Goal: Task Accomplishment & Management: Manage account settings

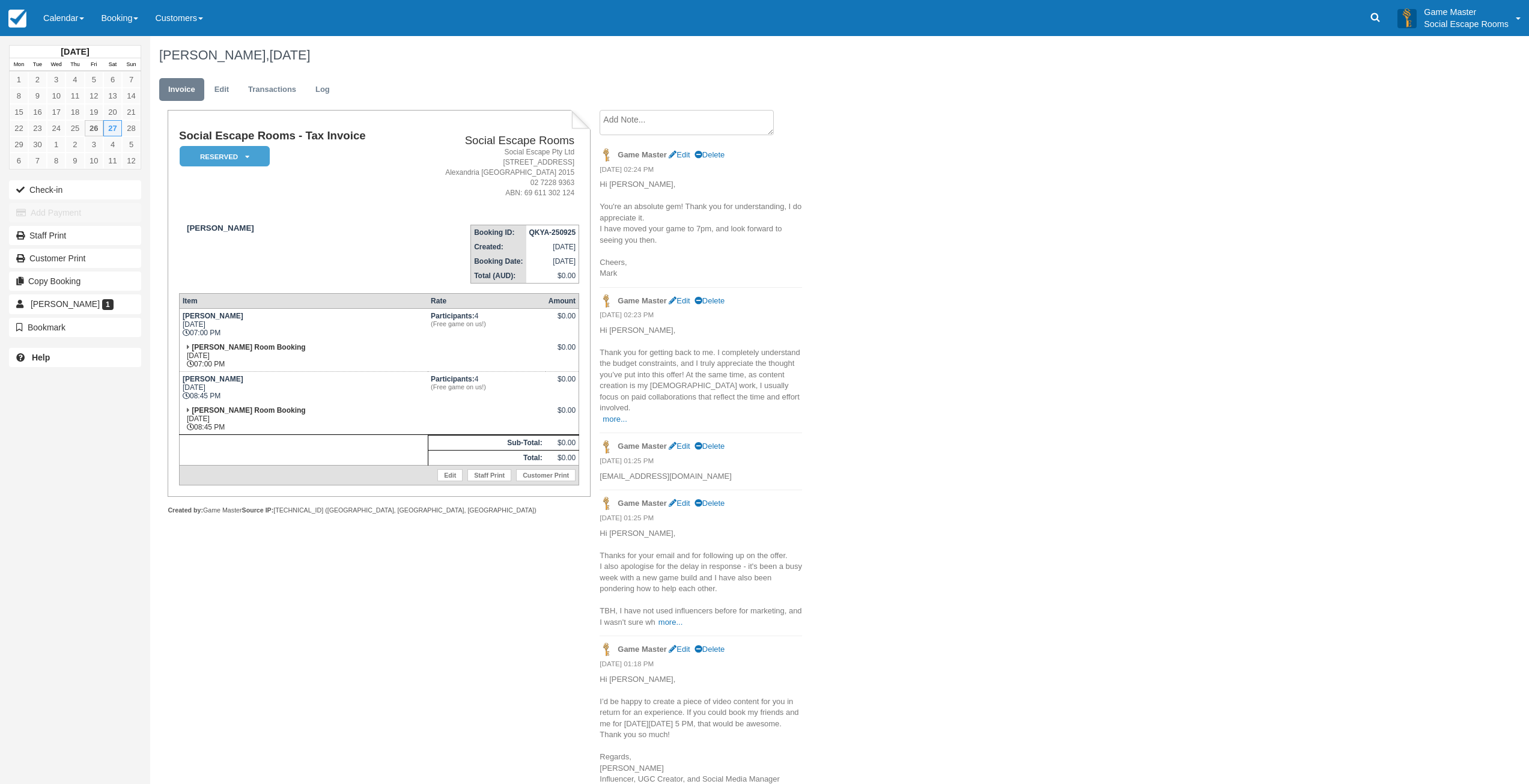
scroll to position [60, 0]
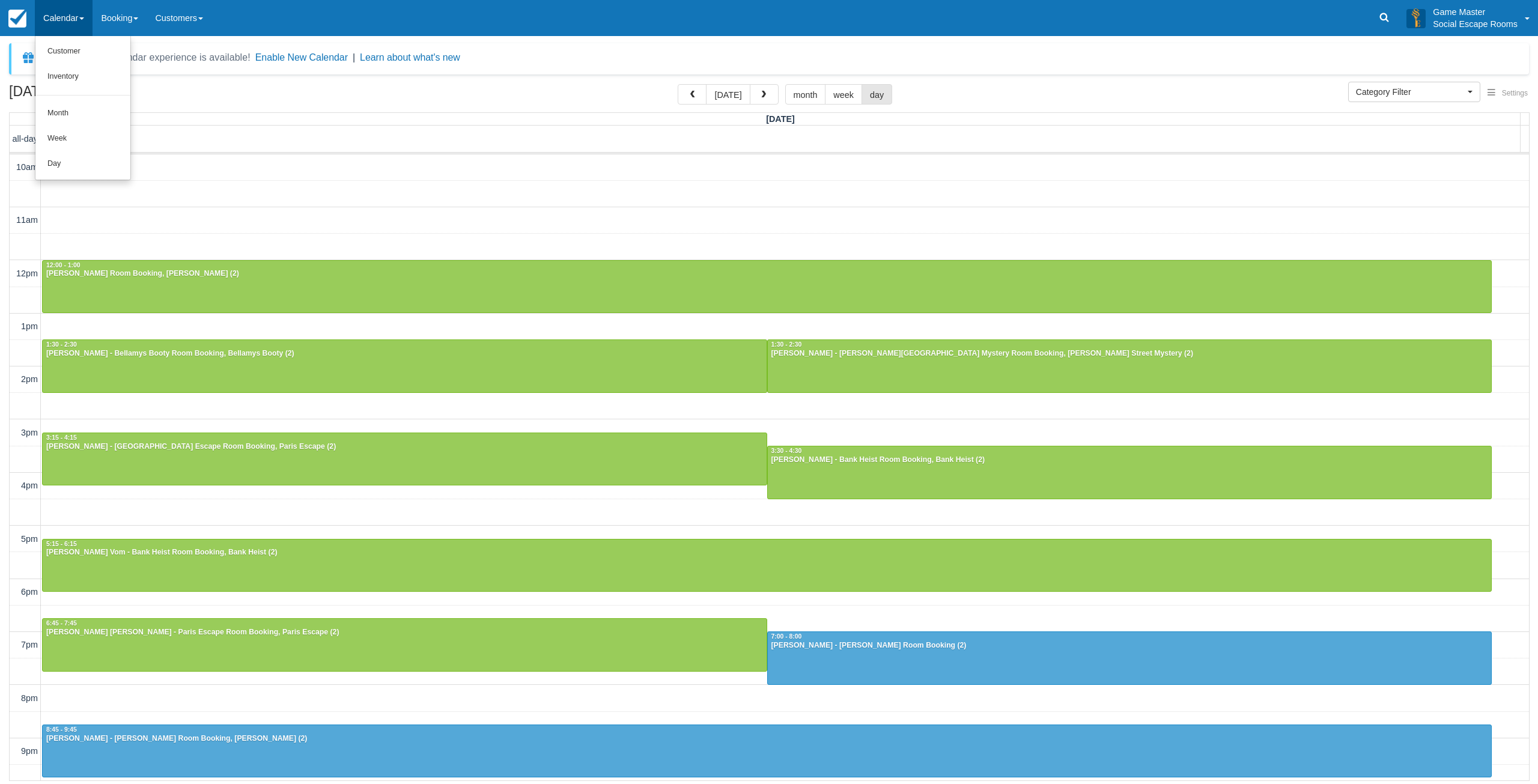
select select
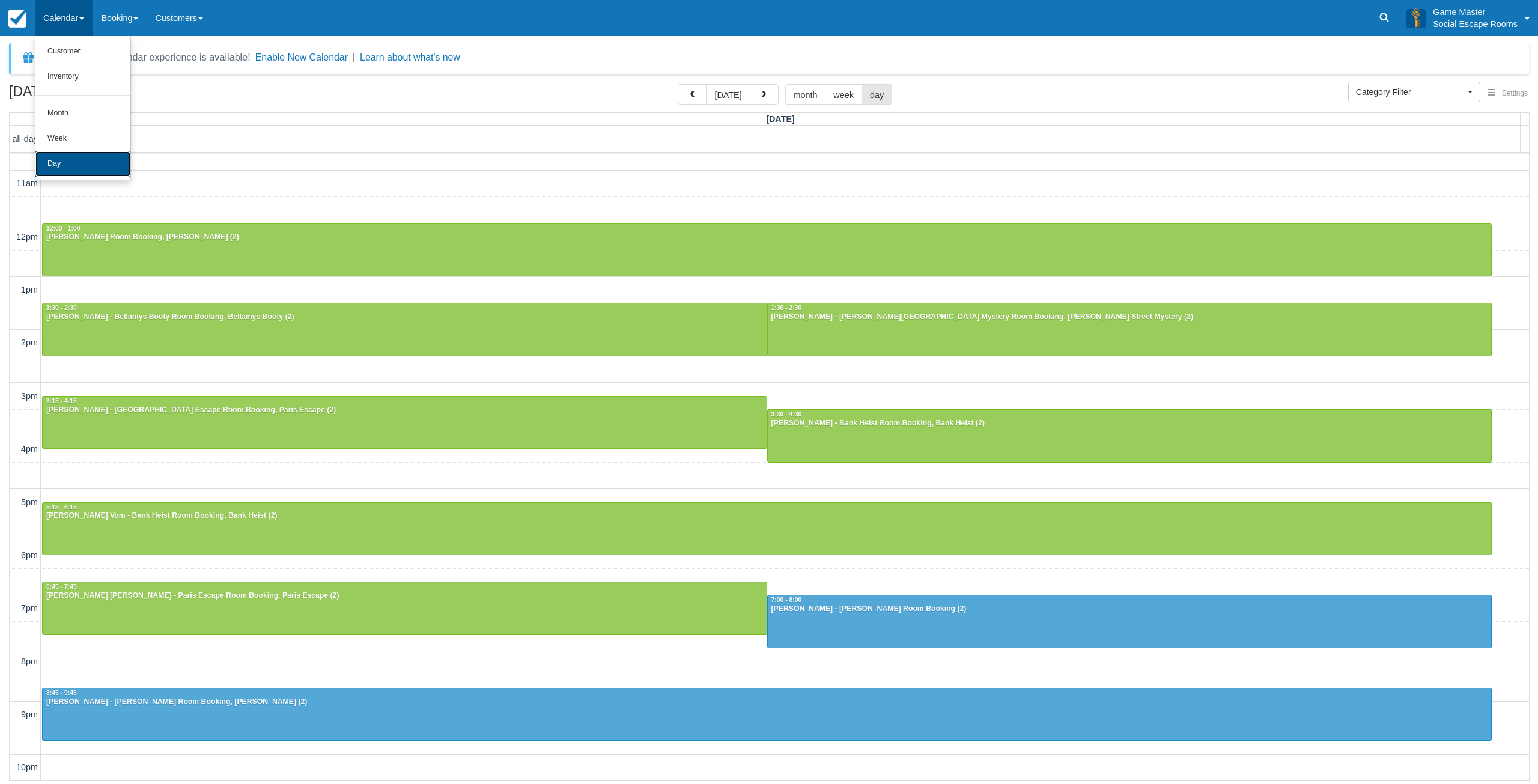
click at [71, 160] on link "Day" at bounding box center [83, 164] width 95 height 25
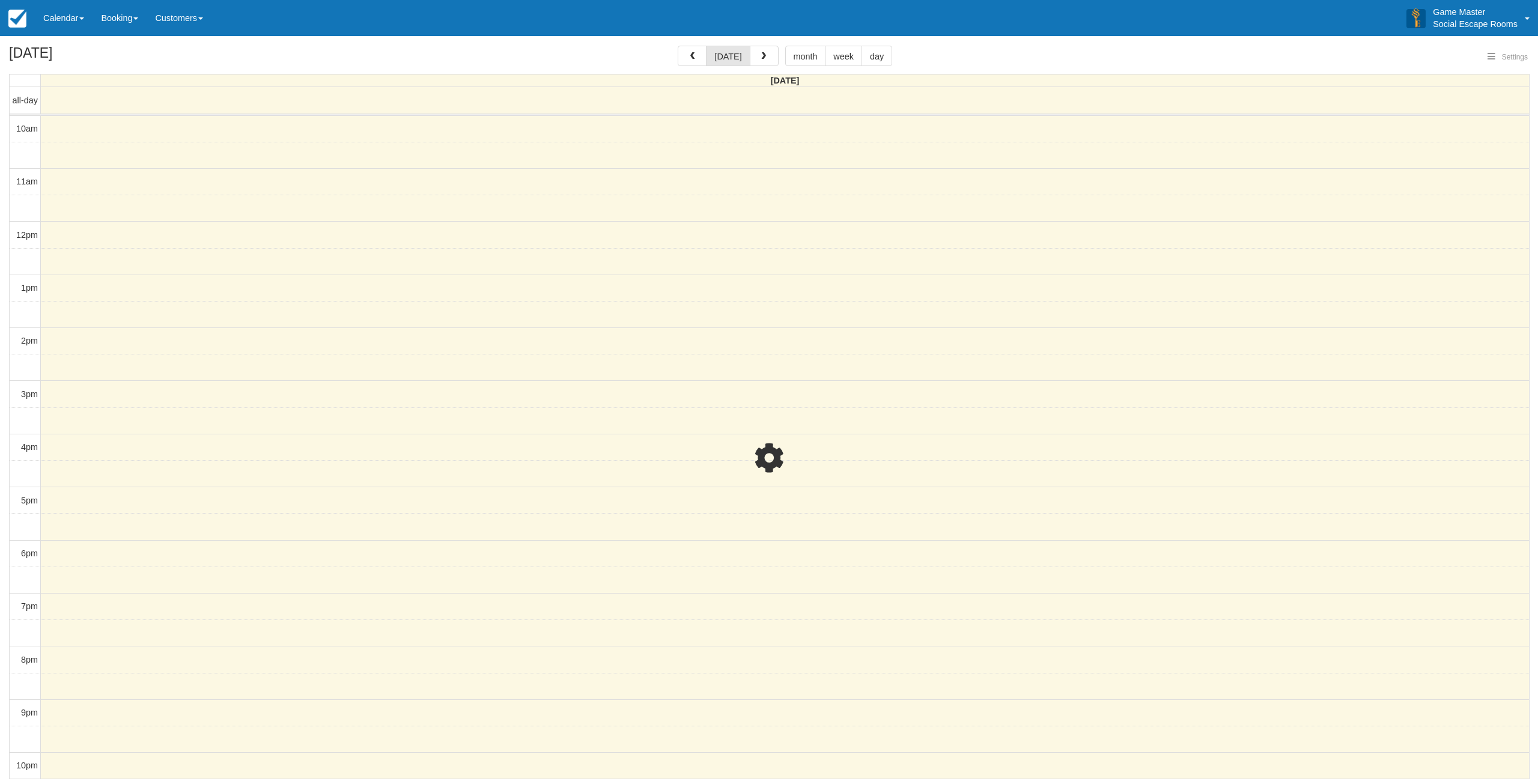
select select
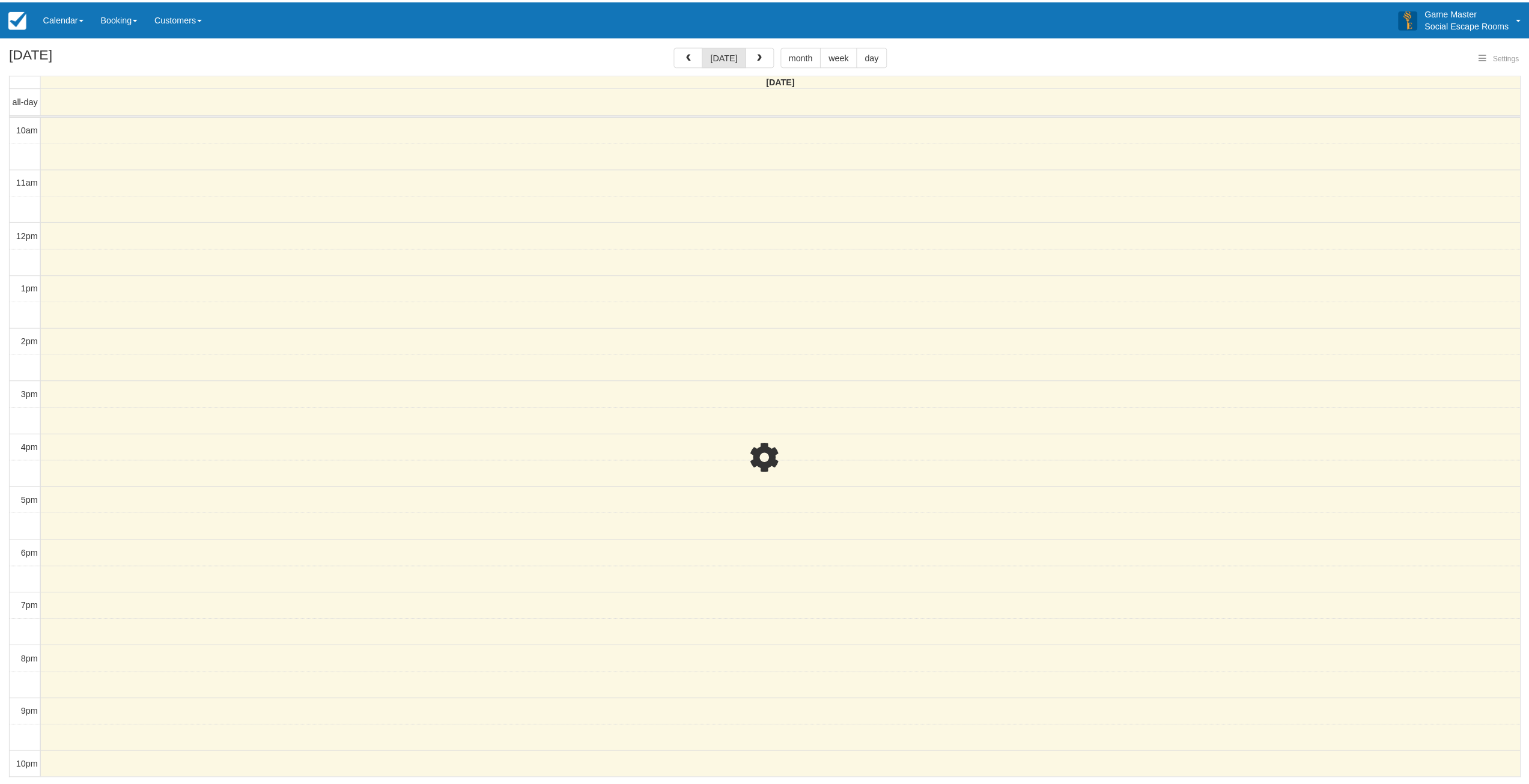
scroll to position [2, 0]
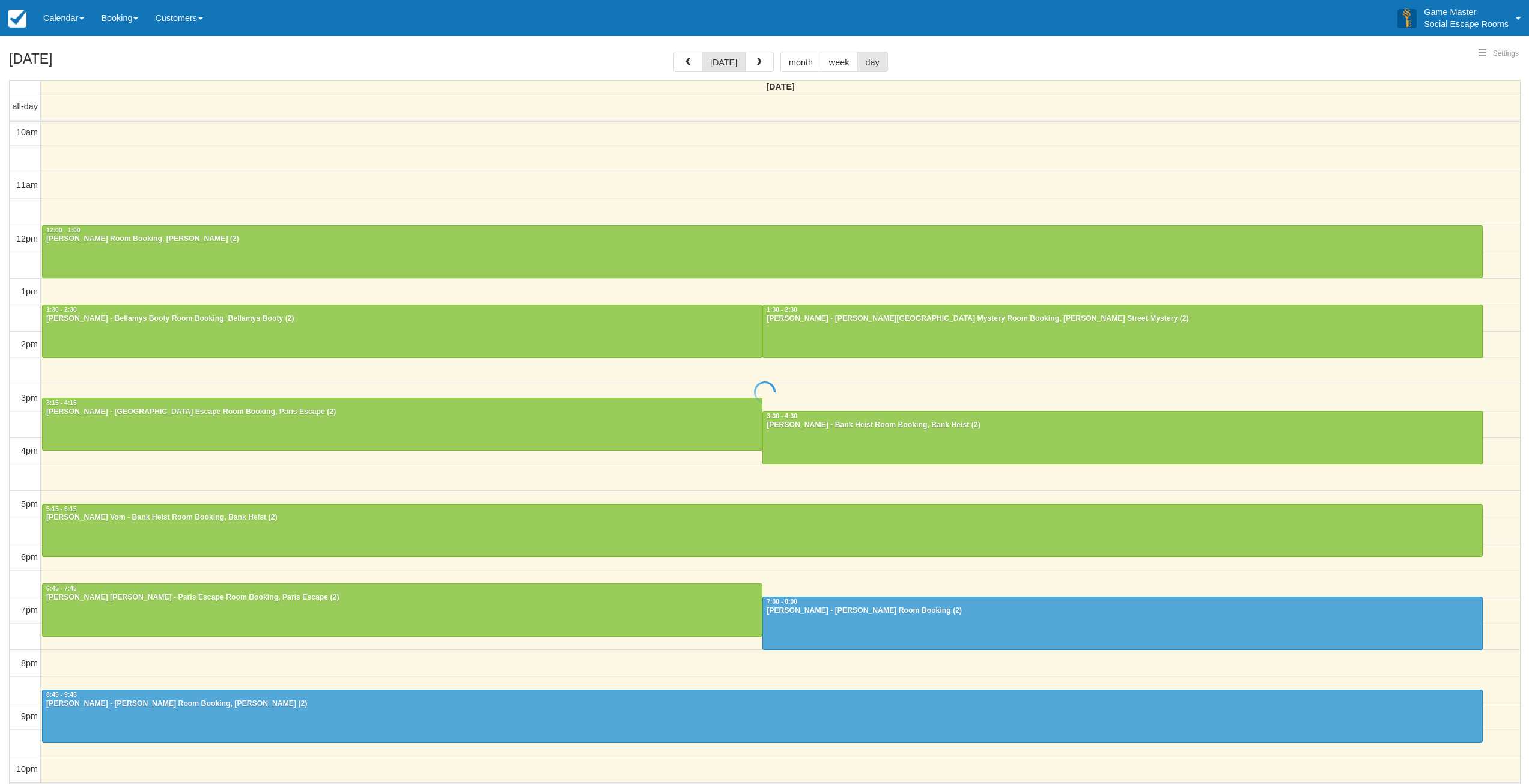
select select
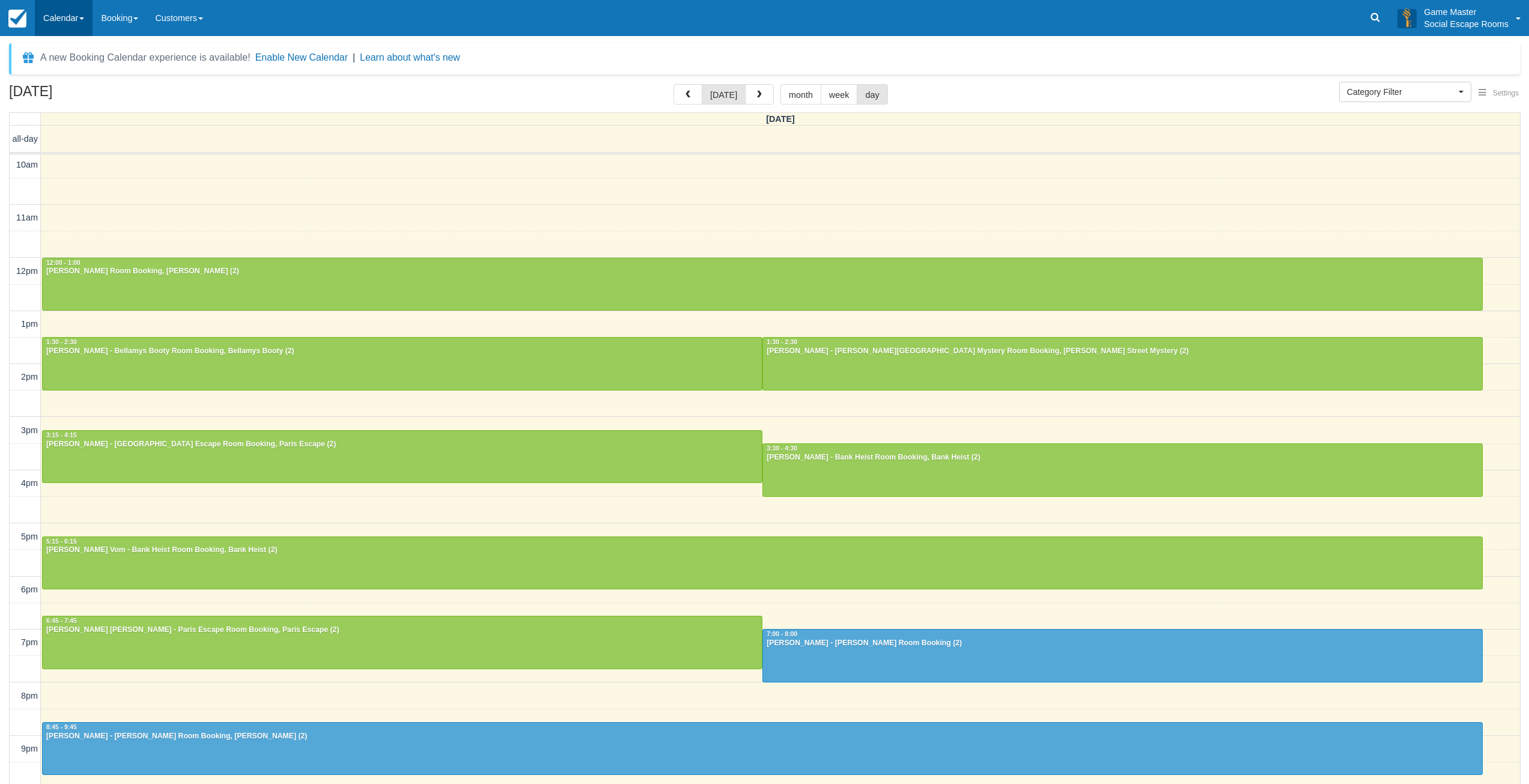
click at [72, 27] on link "Calendar" at bounding box center [63, 18] width 58 height 36
click at [58, 85] on link "Inventory" at bounding box center [83, 76] width 95 height 25
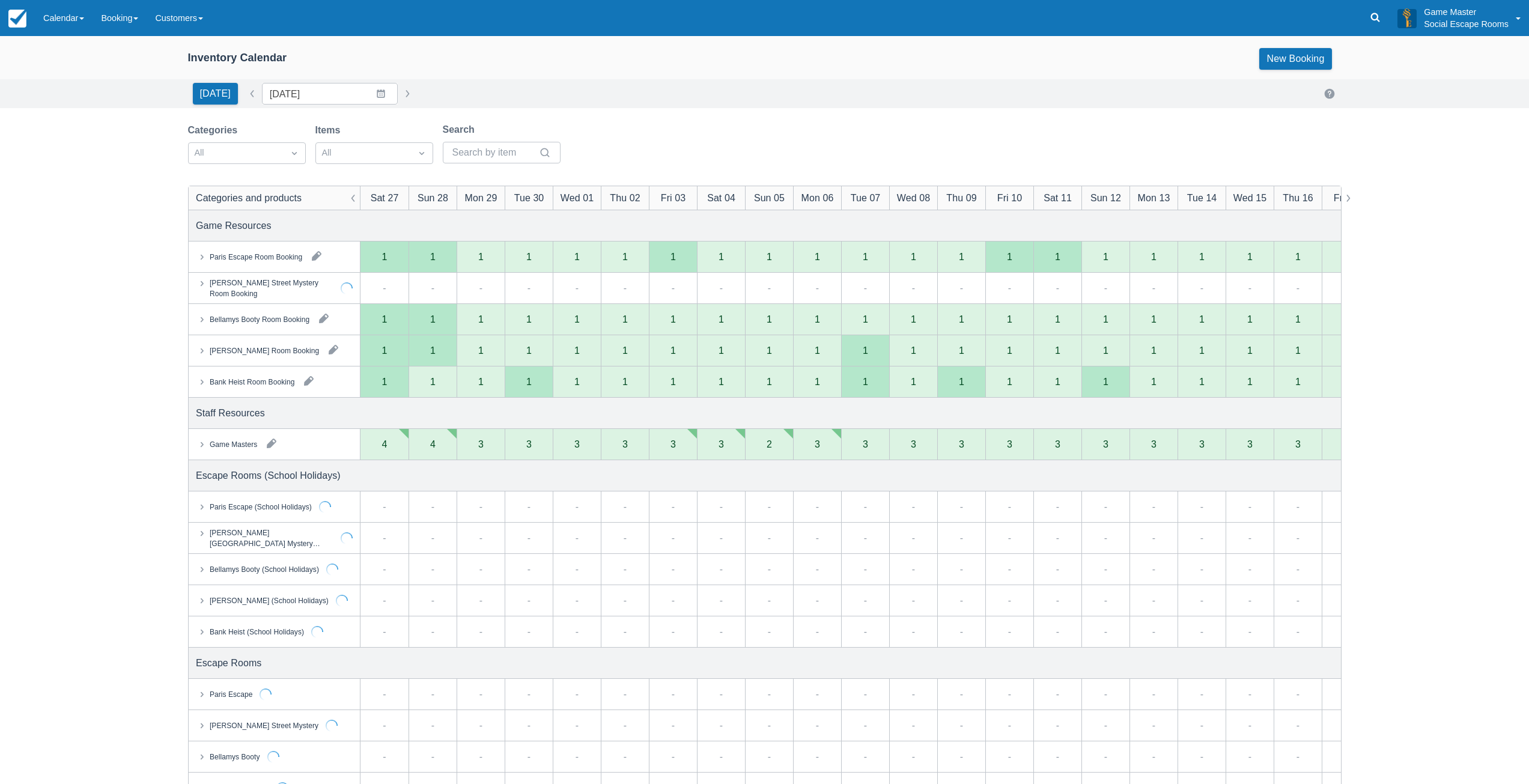
click at [243, 447] on div "Game Masters" at bounding box center [233, 443] width 48 height 11
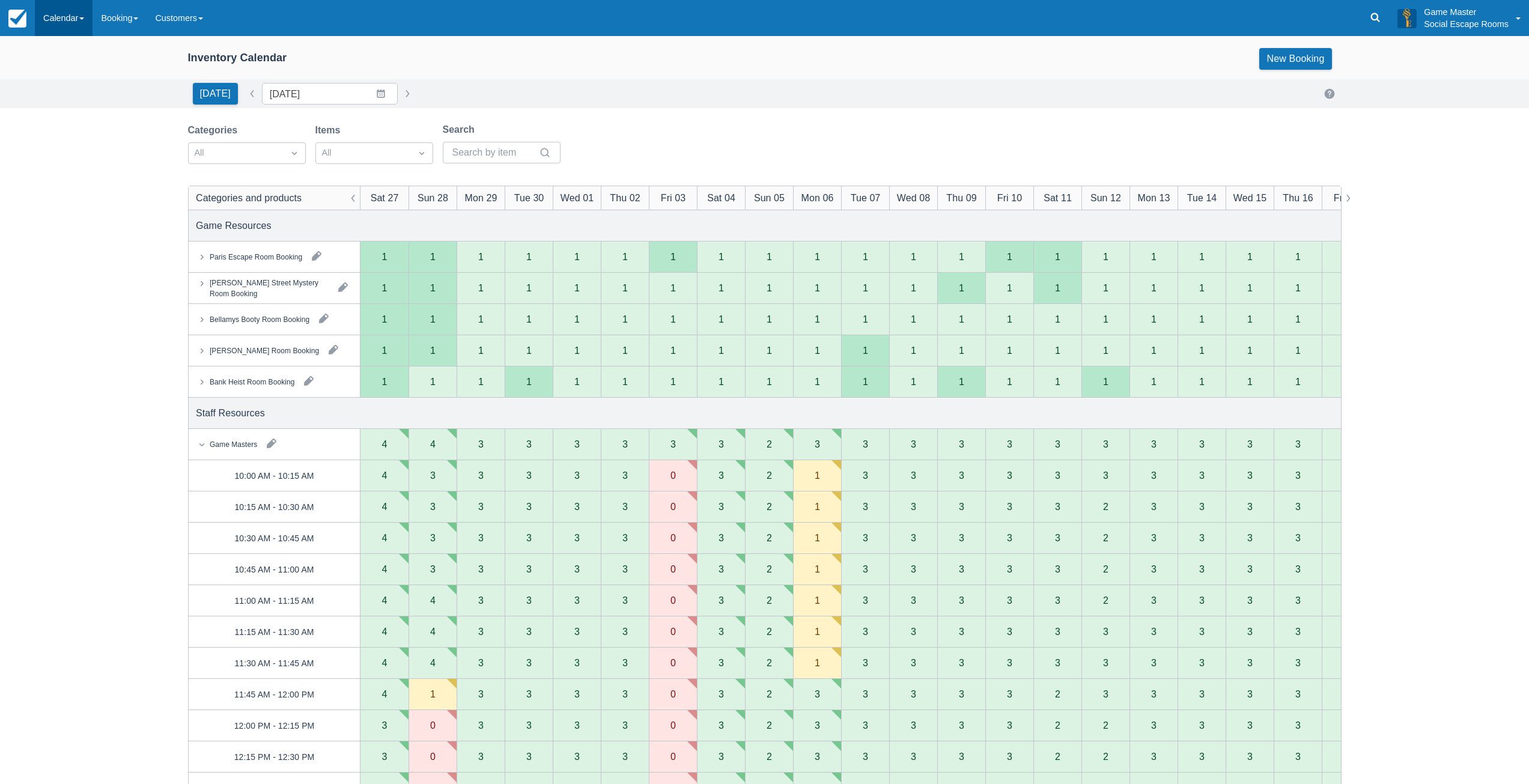
click at [57, 17] on link "Calendar" at bounding box center [63, 18] width 58 height 36
click at [60, 164] on link "Day" at bounding box center [83, 164] width 95 height 25
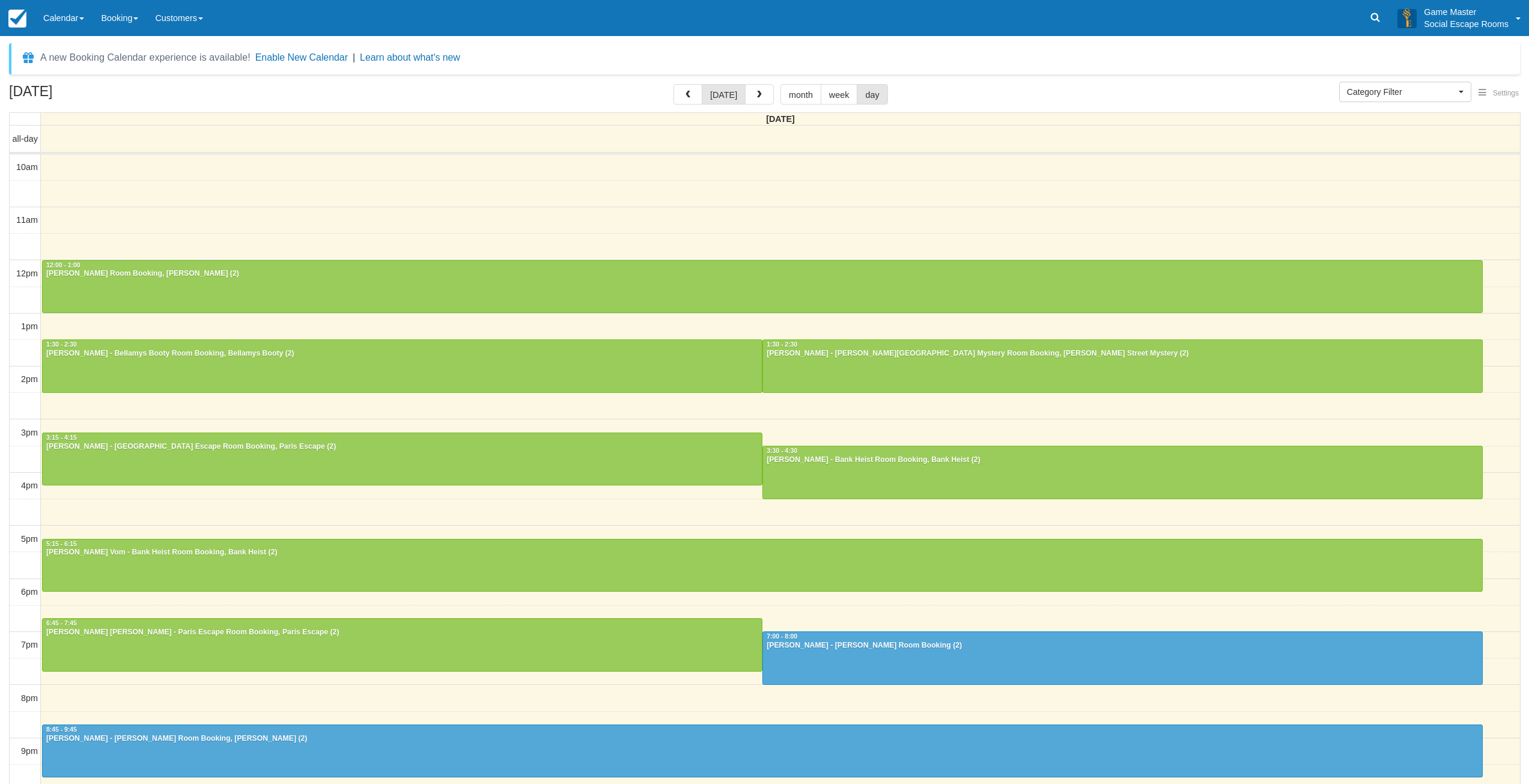
select select
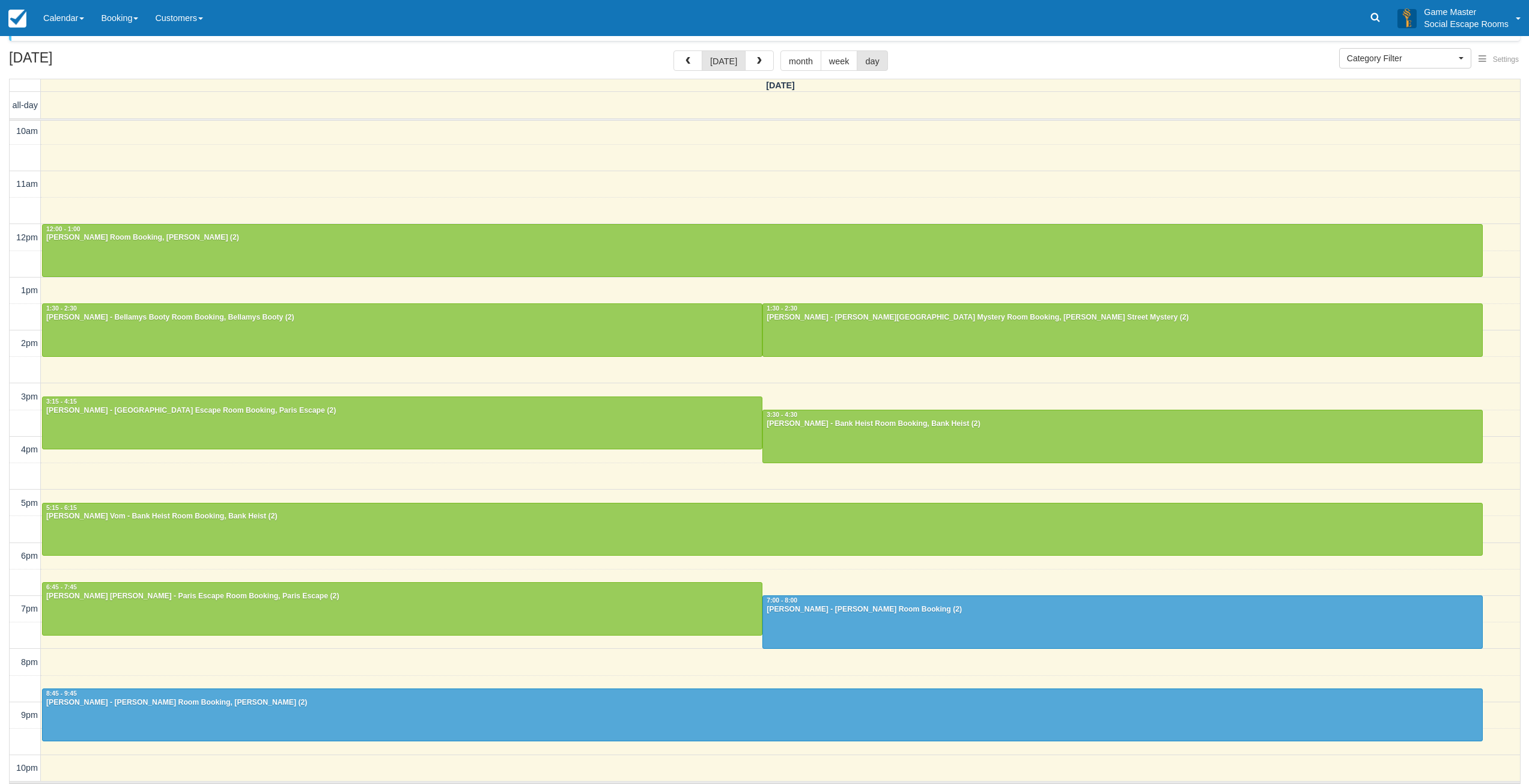
scroll to position [37, 0]
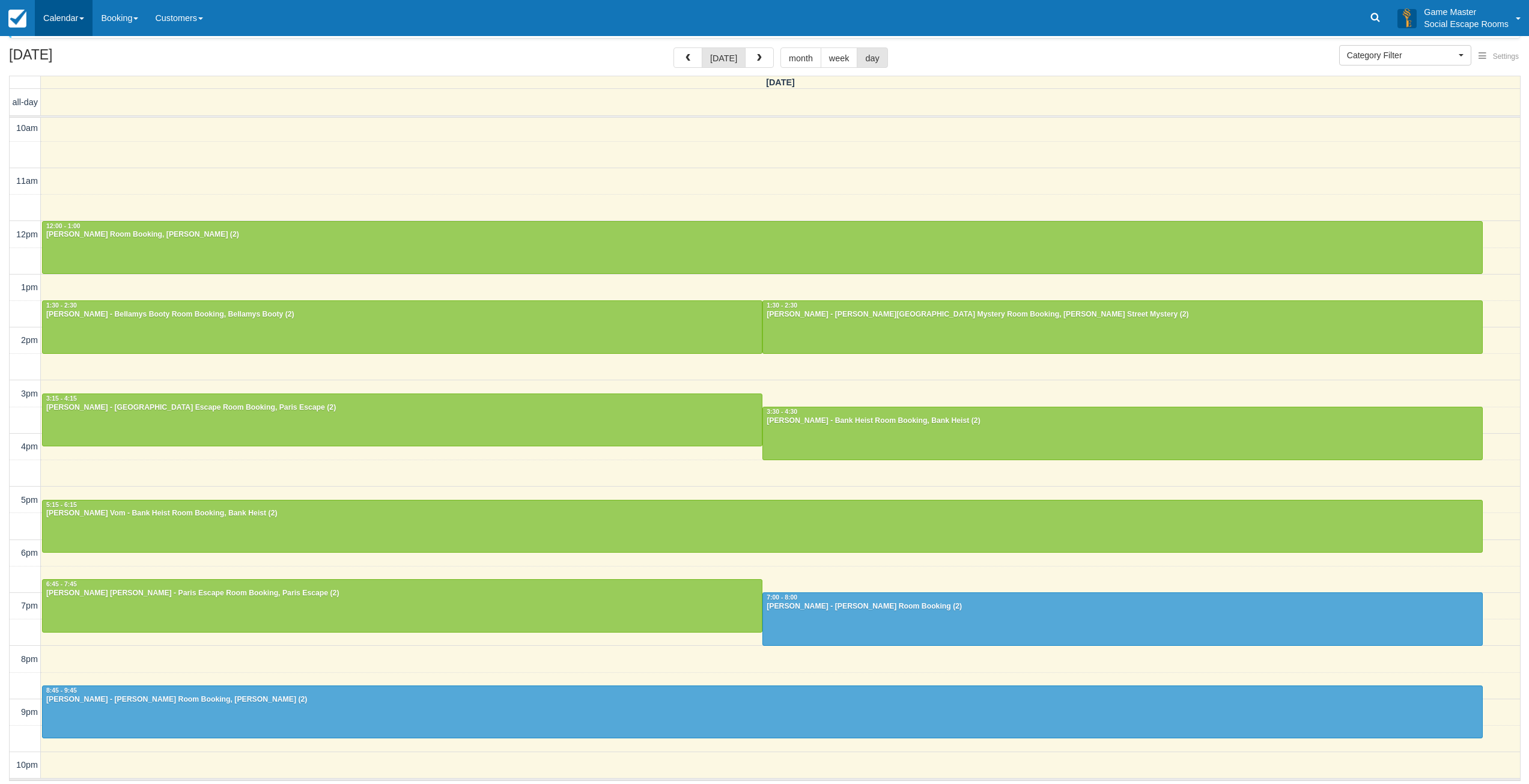
click at [64, 14] on link "Calendar" at bounding box center [63, 18] width 58 height 36
click at [74, 75] on link "Inventory" at bounding box center [83, 76] width 95 height 25
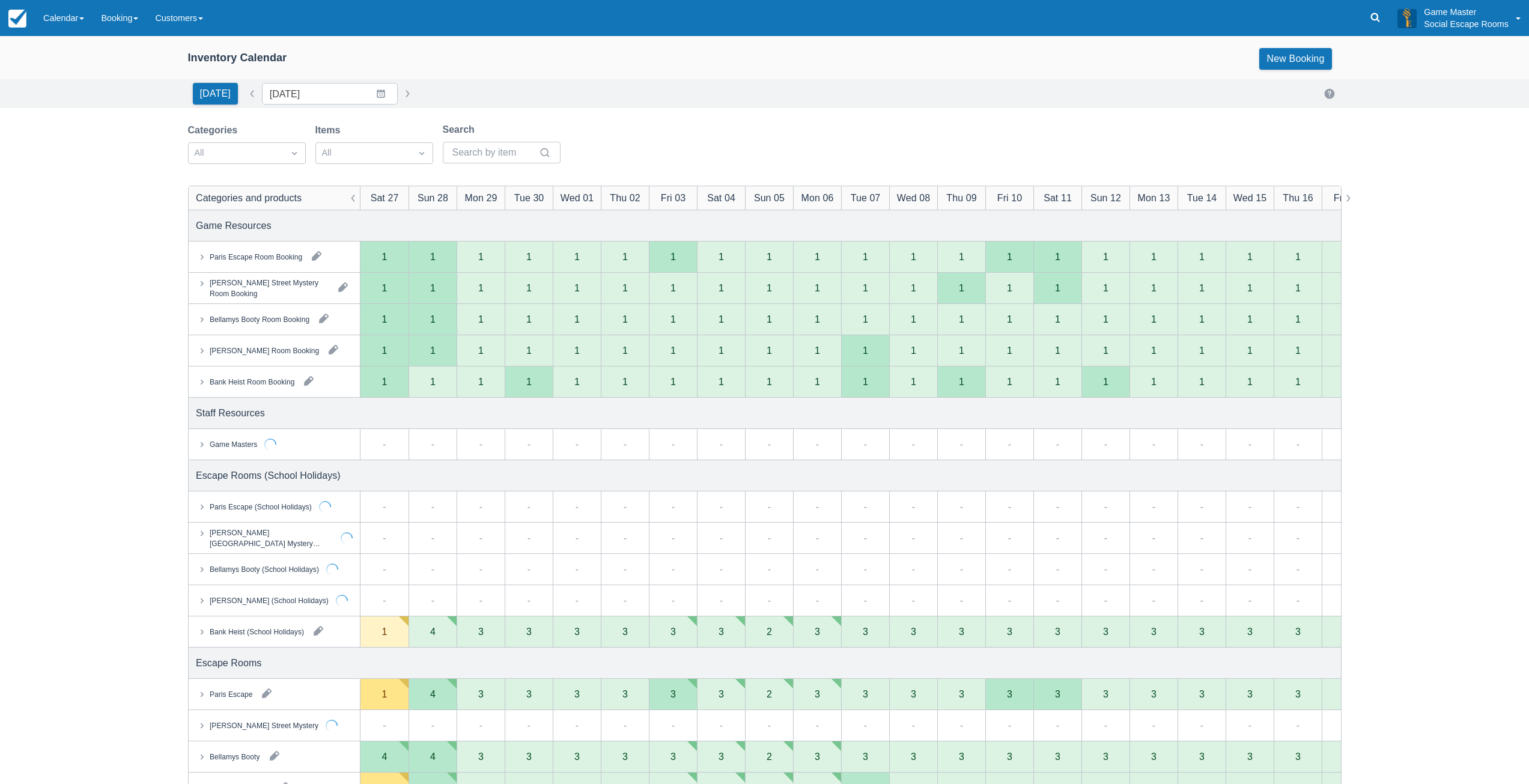
click at [240, 442] on div "Game Masters" at bounding box center [233, 443] width 48 height 11
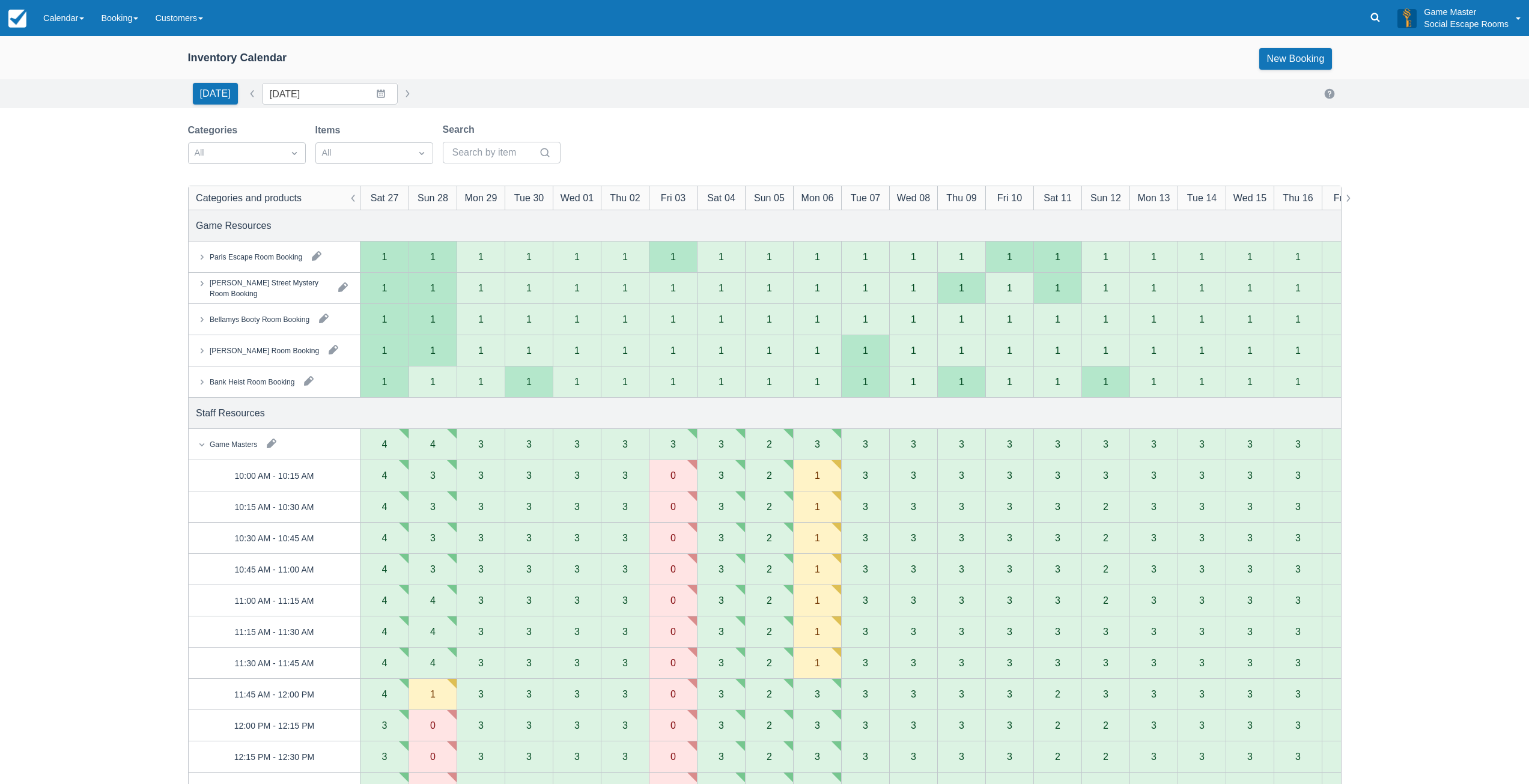
click at [71, 24] on link "Calendar" at bounding box center [63, 18] width 58 height 36
click at [53, 167] on link "Day" at bounding box center [83, 164] width 95 height 25
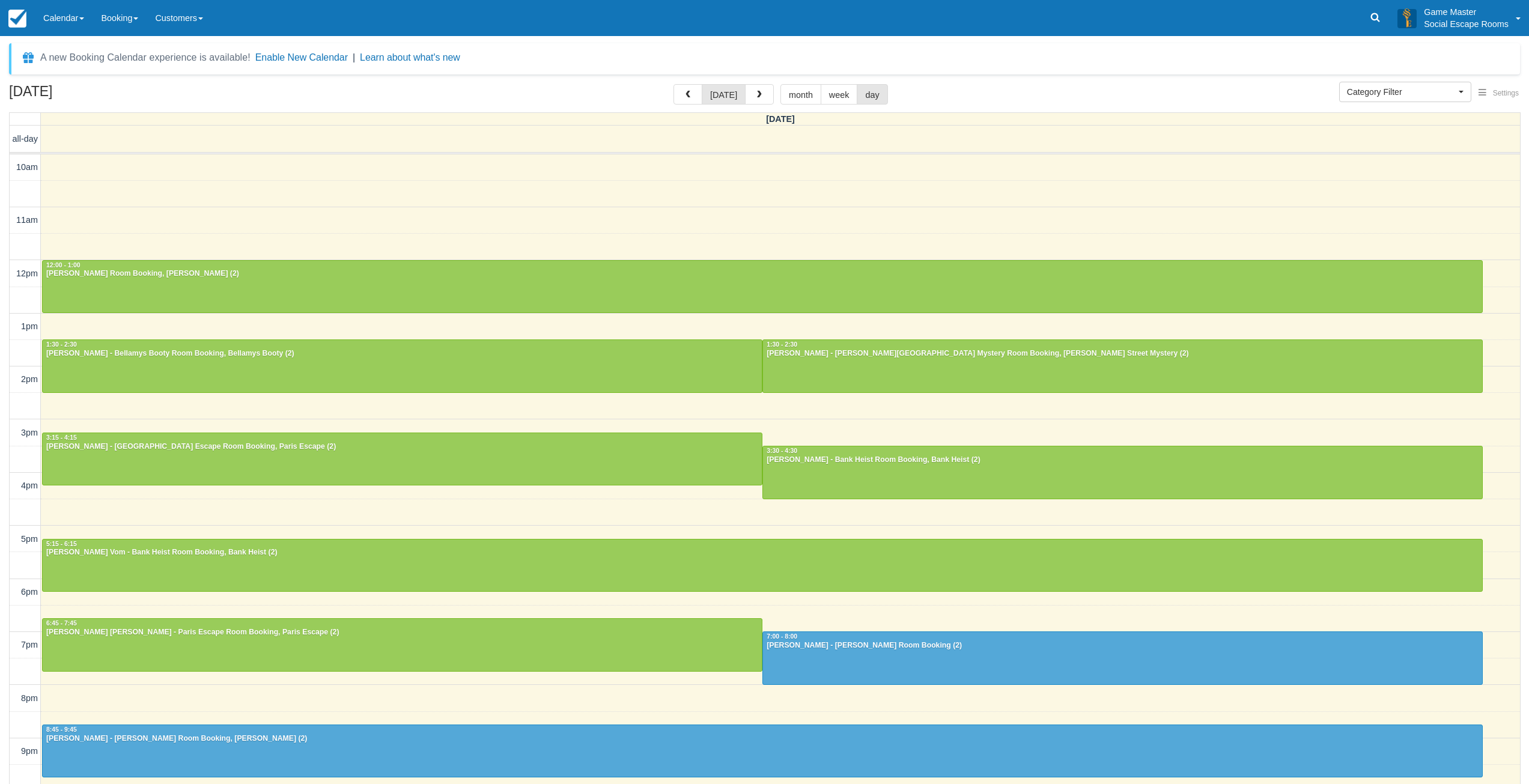
select select
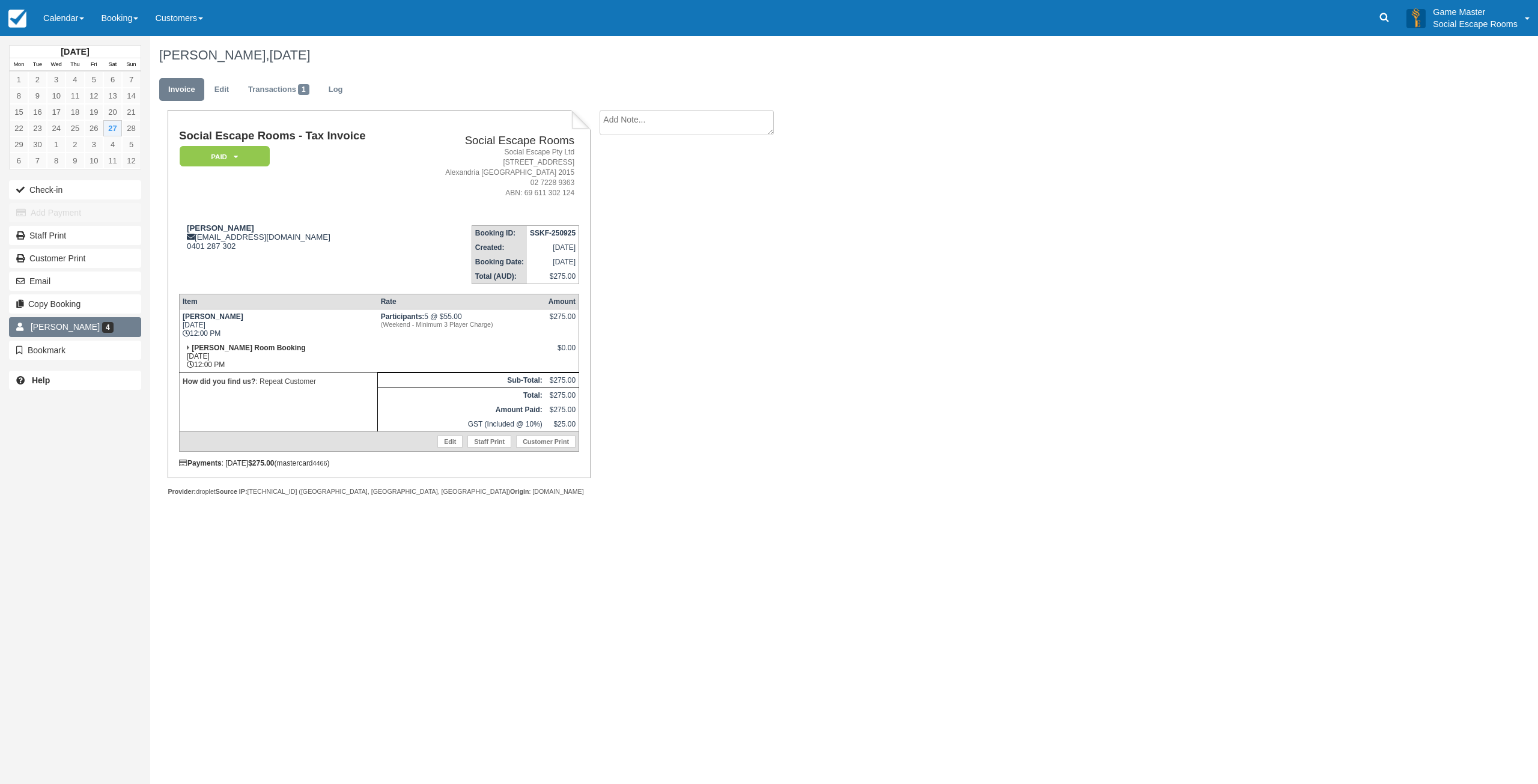
click at [92, 331] on link "[PERSON_NAME] 4" at bounding box center [75, 326] width 132 height 19
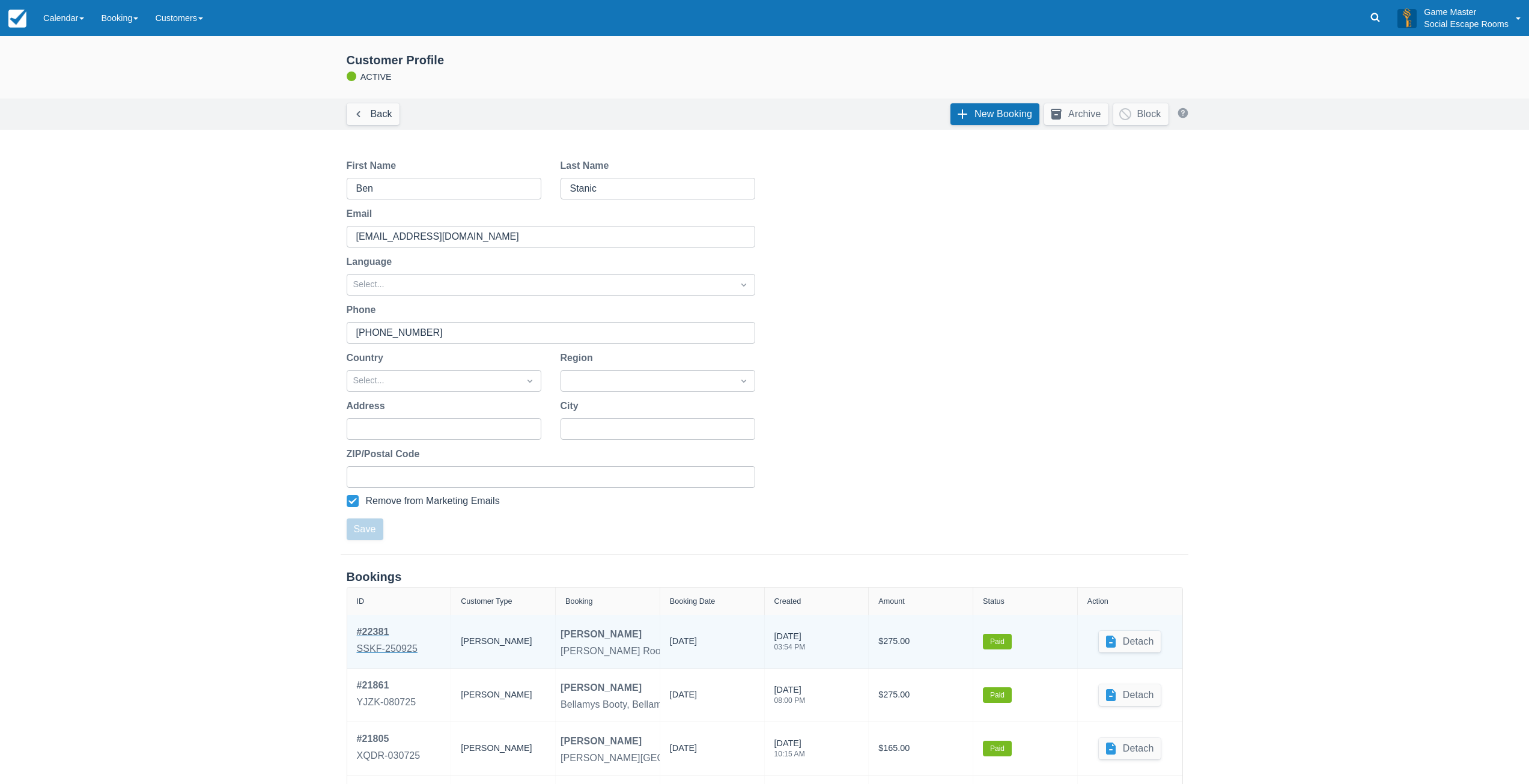
click at [389, 647] on div "SSKF-250925" at bounding box center [387, 649] width 61 height 14
